Goal: Navigation & Orientation: Find specific page/section

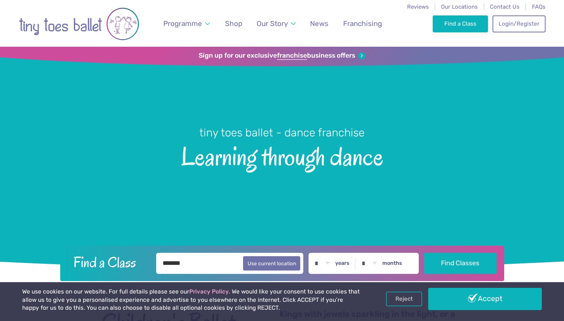
type input "*******"
click at [445, 251] on div "Find a Class ******* Use current location * * * * * * * * * * ** ** ** years * …" at bounding box center [282, 263] width 444 height 36
click at [454, 264] on button "Find Classes" at bounding box center [460, 262] width 73 height 21
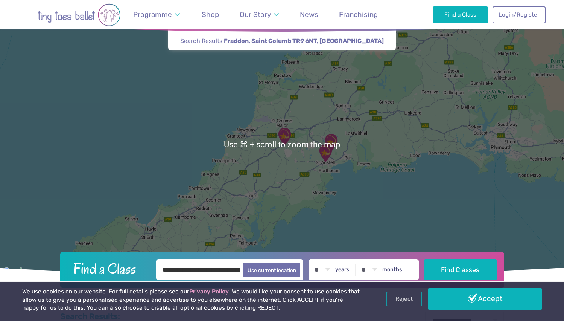
scroll to position [44, 0]
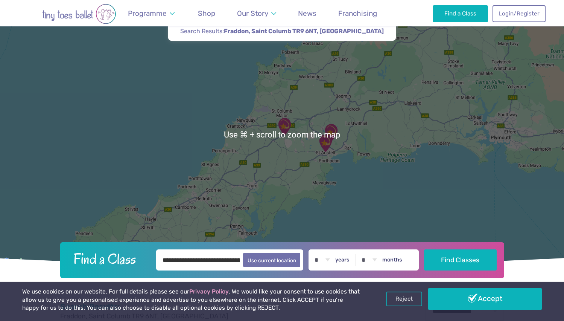
click at [389, 145] on div at bounding box center [282, 134] width 564 height 264
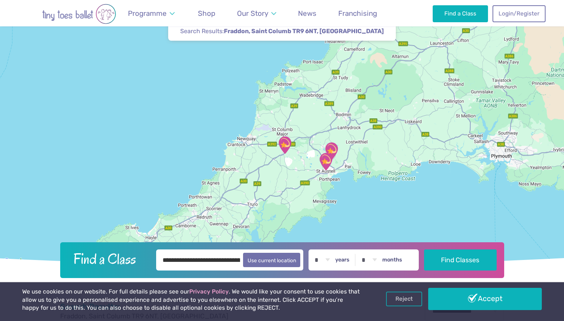
drag, startPoint x: 369, startPoint y: 136, endPoint x: 369, endPoint y: 156, distance: 20.3
click at [369, 156] on div at bounding box center [282, 134] width 564 height 264
click at [284, 142] on img "Fraddon Village Hall" at bounding box center [284, 145] width 19 height 19
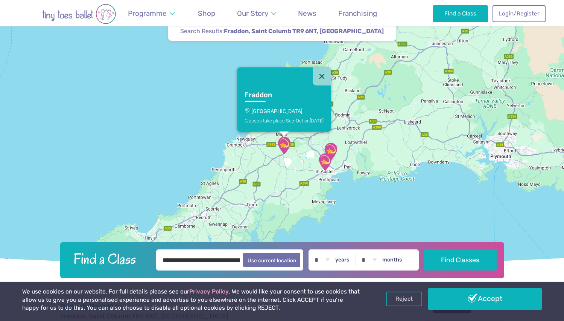
click at [367, 143] on div "Fraddon [GEOGRAPHIC_DATA] Classes take place Sep-Oct [DATE]" at bounding box center [282, 134] width 564 height 264
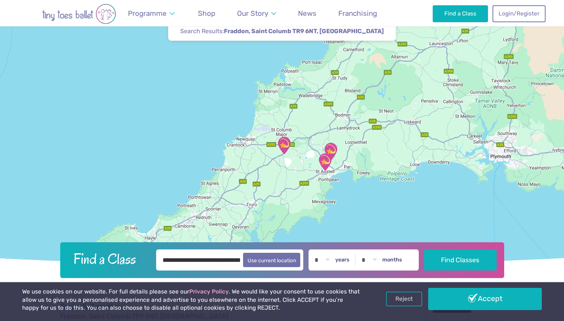
click at [336, 146] on img "Trethurgy" at bounding box center [330, 151] width 19 height 19
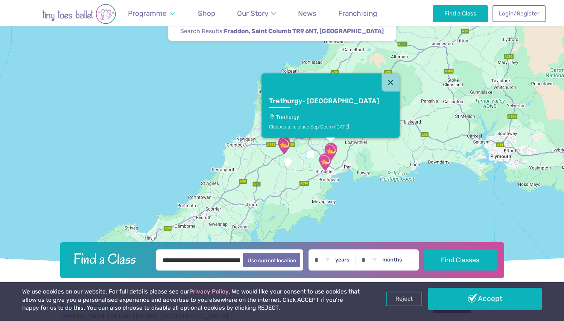
click at [325, 158] on img "St Austell Leisure Centre" at bounding box center [325, 161] width 19 height 19
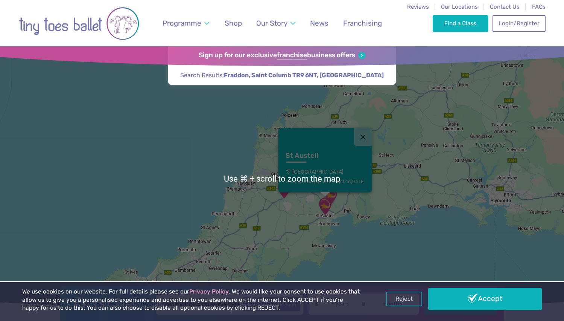
scroll to position [0, 0]
click at [273, 194] on div "St Austell St Austell Leisure Centre Classes take place Sep-Oct on Sunday" at bounding box center [282, 179] width 564 height 264
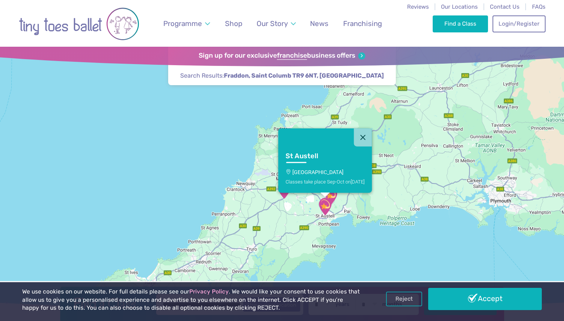
click at [284, 192] on link "St Austell St Austell Leisure Centre Classes take place Sep-Oct on Sunday" at bounding box center [325, 169] width 94 height 46
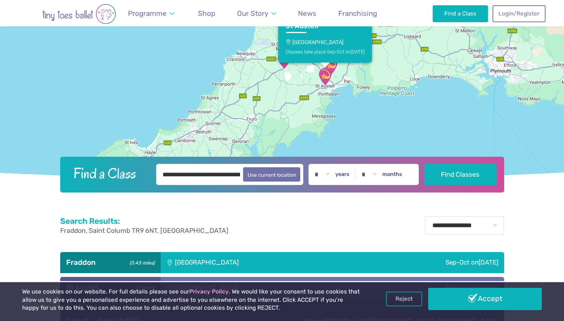
scroll to position [90, 0]
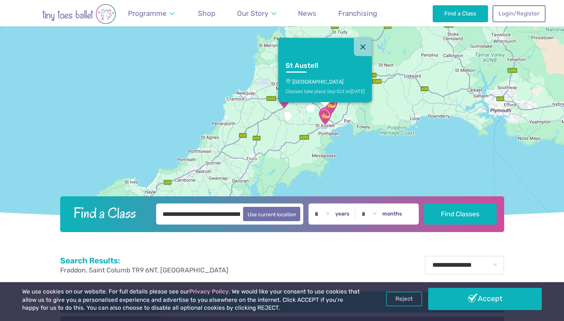
click at [293, 110] on div "St Austell St Austell Leisure Centre Classes take place Sep-Oct on Sunday" at bounding box center [282, 88] width 564 height 264
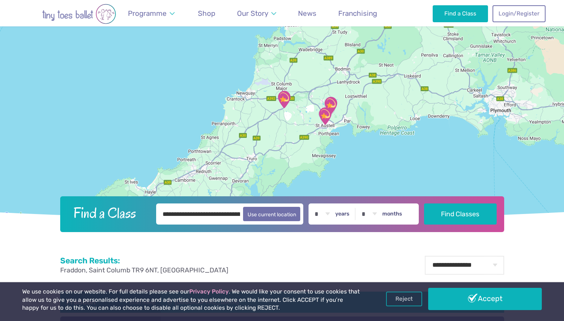
click at [285, 96] on img "Fraddon Village Hall" at bounding box center [284, 99] width 19 height 19
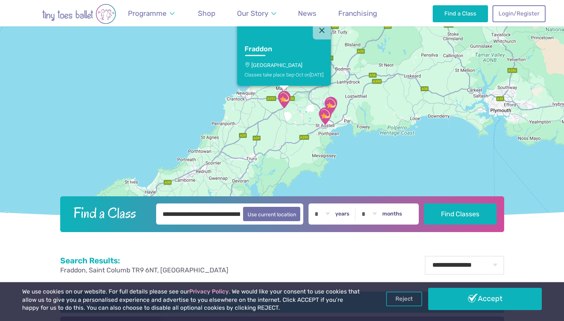
click at [284, 72] on div "Classes take place Sep-Oct on Tuesday" at bounding box center [284, 74] width 79 height 6
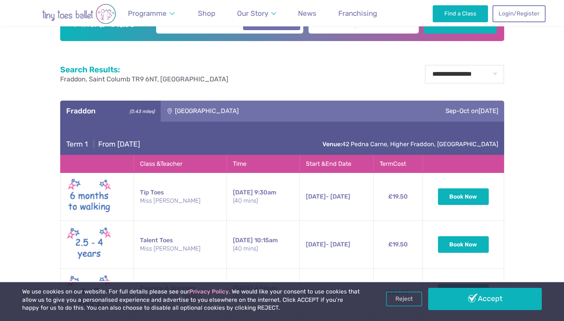
scroll to position [351, 0]
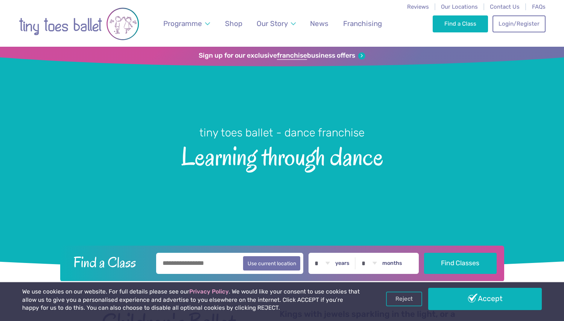
click at [191, 260] on input "text" at bounding box center [229, 262] width 147 height 21
type input "*****"
click at [424, 252] on button "Find Classes" at bounding box center [460, 262] width 73 height 21
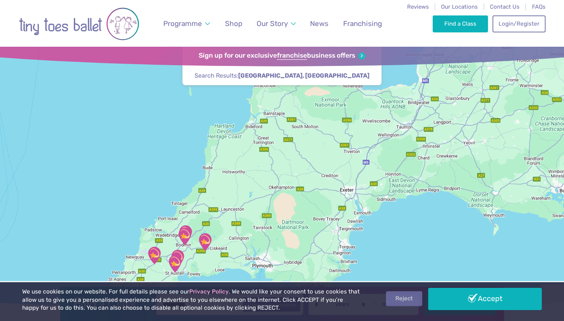
click at [407, 301] on link "Reject" at bounding box center [404, 298] width 36 height 14
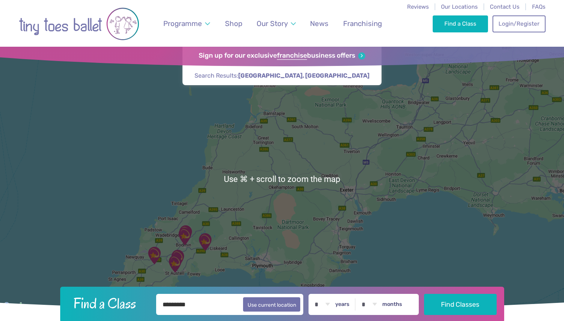
click at [247, 212] on div at bounding box center [282, 179] width 564 height 264
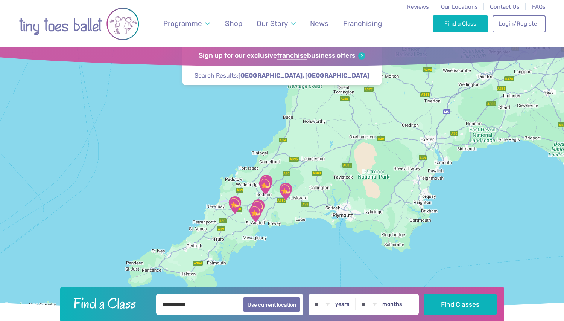
drag, startPoint x: 236, startPoint y: 211, endPoint x: 318, endPoint y: 152, distance: 101.1
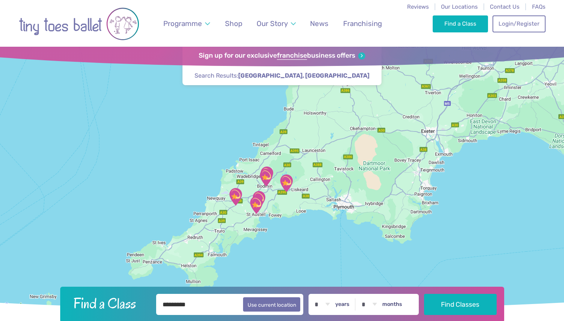
click at [318, 152] on div at bounding box center [282, 179] width 564 height 264
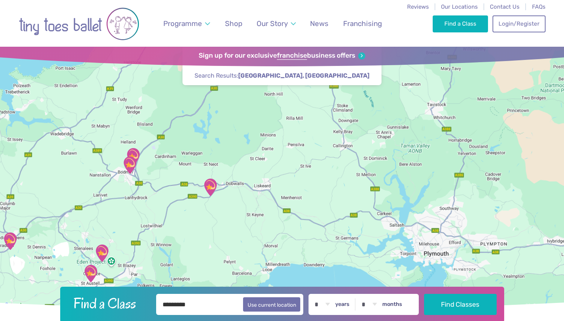
click at [312, 190] on div at bounding box center [282, 179] width 564 height 264
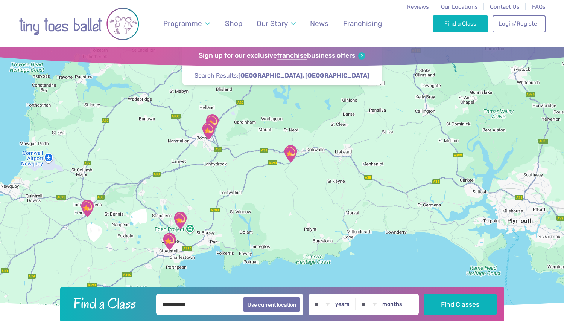
drag, startPoint x: 239, startPoint y: 193, endPoint x: 302, endPoint y: 161, distance: 71.5
click at [302, 161] on div at bounding box center [282, 179] width 564 height 264
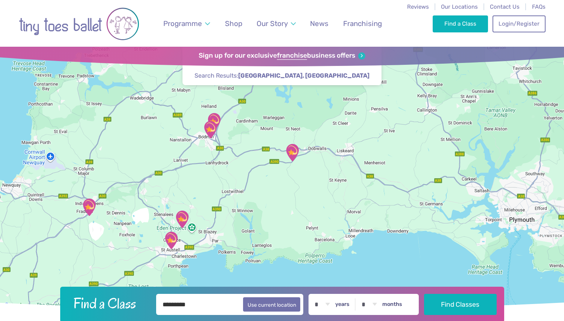
click at [181, 218] on img "Trethurgy" at bounding box center [182, 219] width 19 height 19
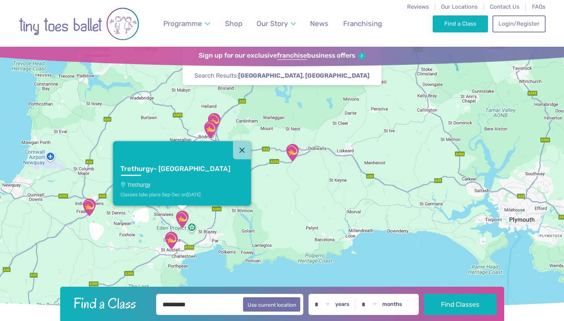
click at [169, 239] on img "St Austell Leisure Centre" at bounding box center [171, 240] width 19 height 19
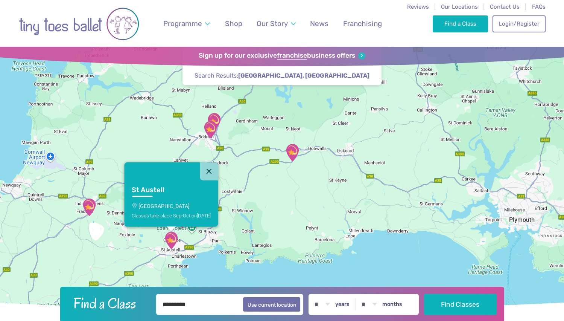
click at [87, 207] on img "Fraddon Village Hall" at bounding box center [89, 207] width 19 height 19
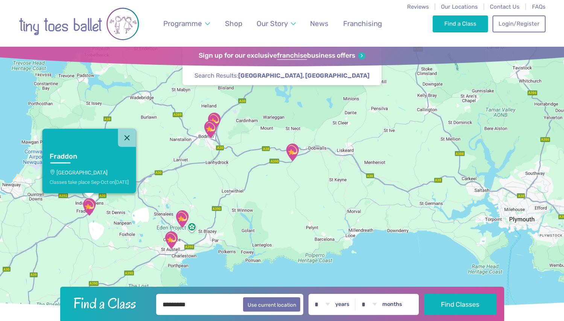
click at [242, 178] on div "Fraddon Fraddon Village Hall Classes take place Sep-Oct on Tuesday" at bounding box center [282, 179] width 564 height 264
click at [209, 129] on img "The SPACE" at bounding box center [210, 129] width 19 height 19
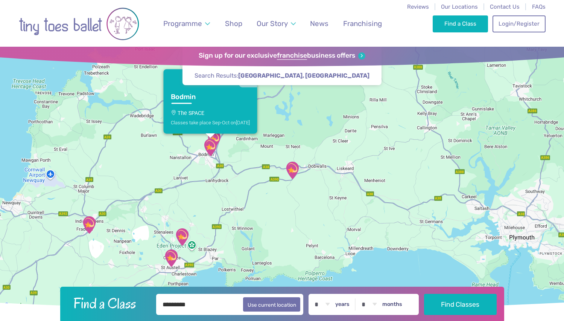
click at [216, 137] on img "One For All, Lanivet Parish Community …" at bounding box center [214, 139] width 19 height 19
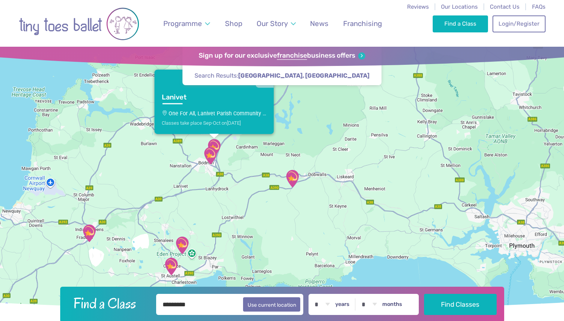
click at [293, 176] on img "East Taphouse Community Hall" at bounding box center [292, 178] width 19 height 19
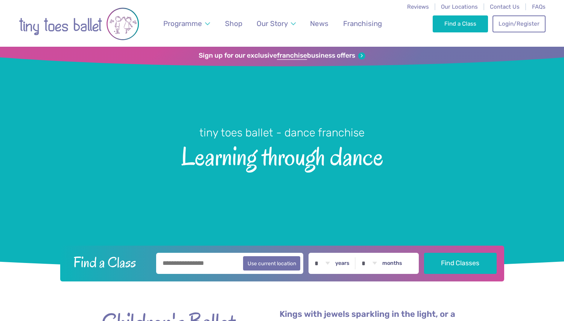
click at [188, 266] on input "text" at bounding box center [229, 262] width 147 height 21
type input "********"
click at [424, 252] on button "Find Classes" at bounding box center [460, 262] width 73 height 21
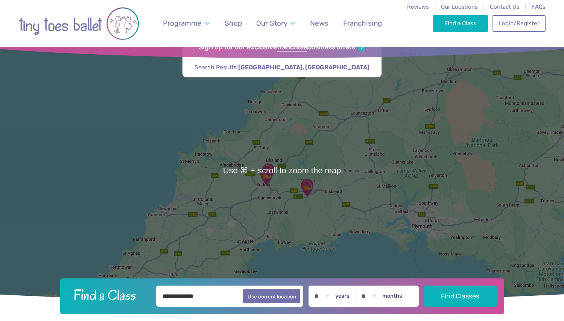
scroll to position [12, 0]
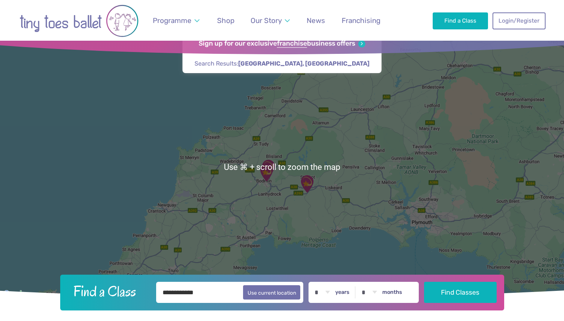
click at [310, 179] on img "East Taphouse Community Hall" at bounding box center [307, 183] width 19 height 19
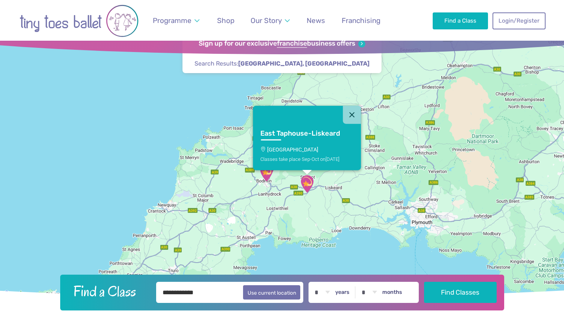
click at [320, 146] on p "[GEOGRAPHIC_DATA]" at bounding box center [306, 149] width 93 height 6
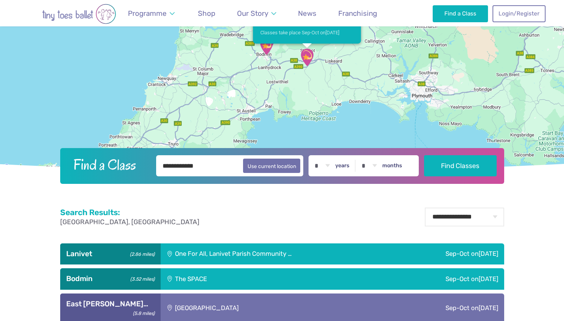
scroll to position [133, 0]
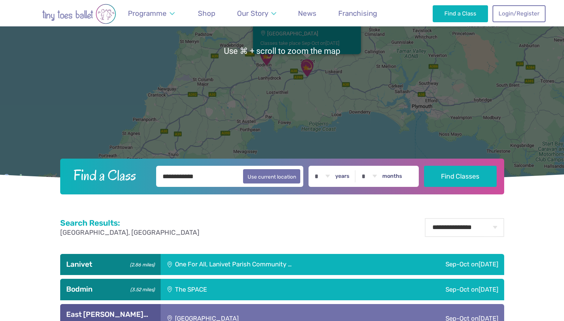
click at [288, 68] on div "East Taphouse-[GEOGRAPHIC_DATA] Community Hall Classes take place Sep-Oct [DATE]" at bounding box center [282, 51] width 564 height 264
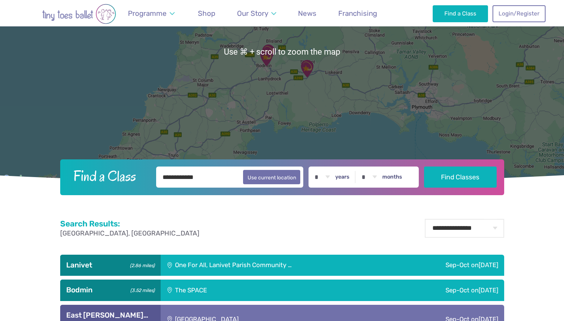
click at [267, 60] on img "The SPACE" at bounding box center [266, 57] width 19 height 19
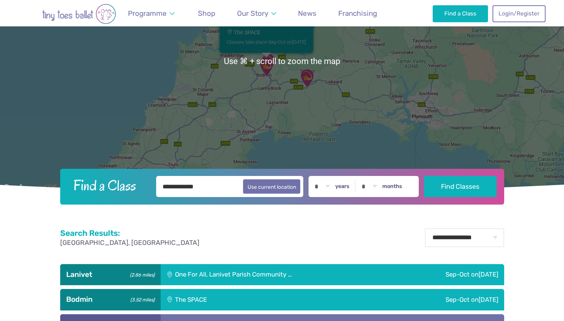
click at [269, 41] on div "Classes take place Sep-Oct [DATE]" at bounding box center [266, 42] width 79 height 6
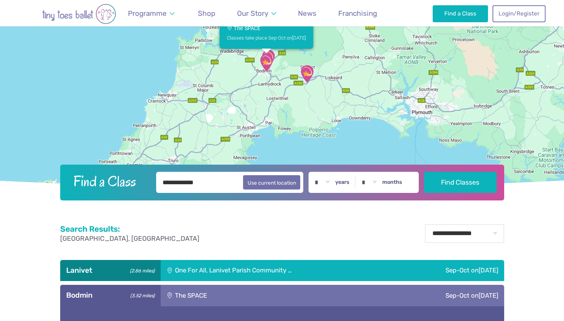
scroll to position [121, 0]
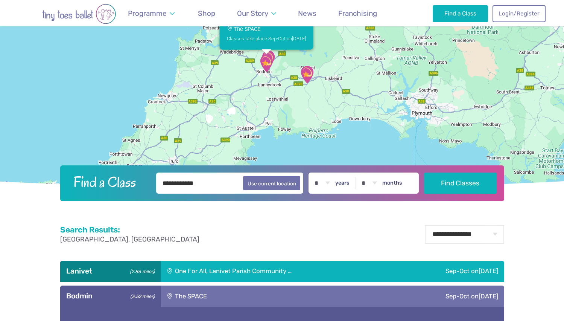
click at [369, 94] on div "Bodmin The SPACE Classes take place Sep-Oct [DATE]" at bounding box center [282, 58] width 564 height 264
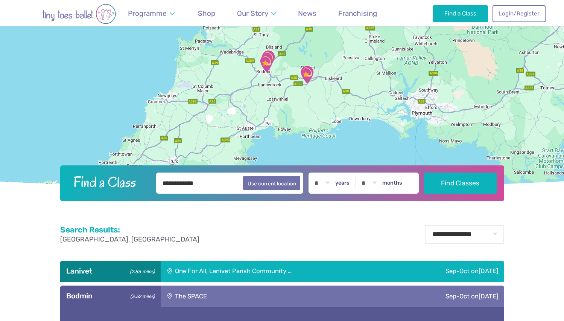
click at [273, 52] on img "One For All, Lanivet Parish Community …" at bounding box center [268, 59] width 19 height 19
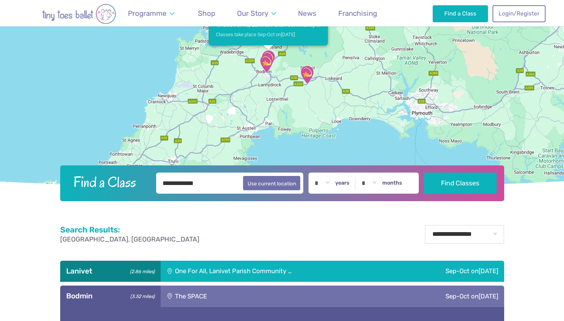
click at [269, 40] on link "Lanivet One For All, Lanivet Parish Community … Classes take place Sep-Oct [DAT…" at bounding box center [267, 22] width 119 height 46
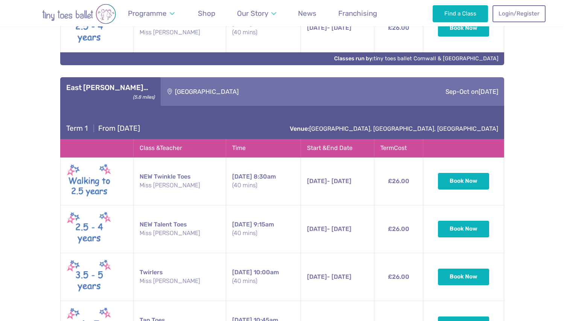
scroll to position [507, 0]
